Goal: Transaction & Acquisition: Book appointment/travel/reservation

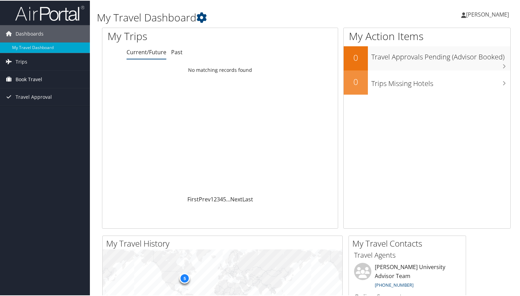
click at [55, 78] on link "Book Travel" at bounding box center [45, 78] width 90 height 17
click at [51, 93] on link "Approval Request (Beta)" at bounding box center [45, 92] width 90 height 10
click at [41, 67] on link "Trips" at bounding box center [45, 61] width 90 height 17
click at [45, 107] on link "Book Travel" at bounding box center [45, 109] width 90 height 17
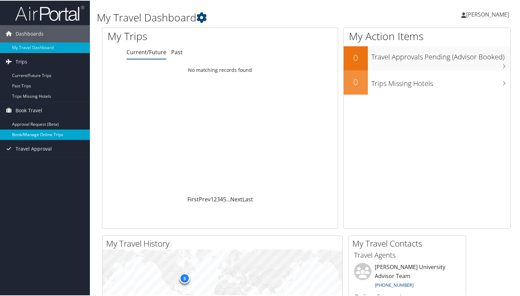
click at [49, 132] on link "Book/Manage Online Trips" at bounding box center [45, 134] width 90 height 10
